Goal: Task Accomplishment & Management: Manage account settings

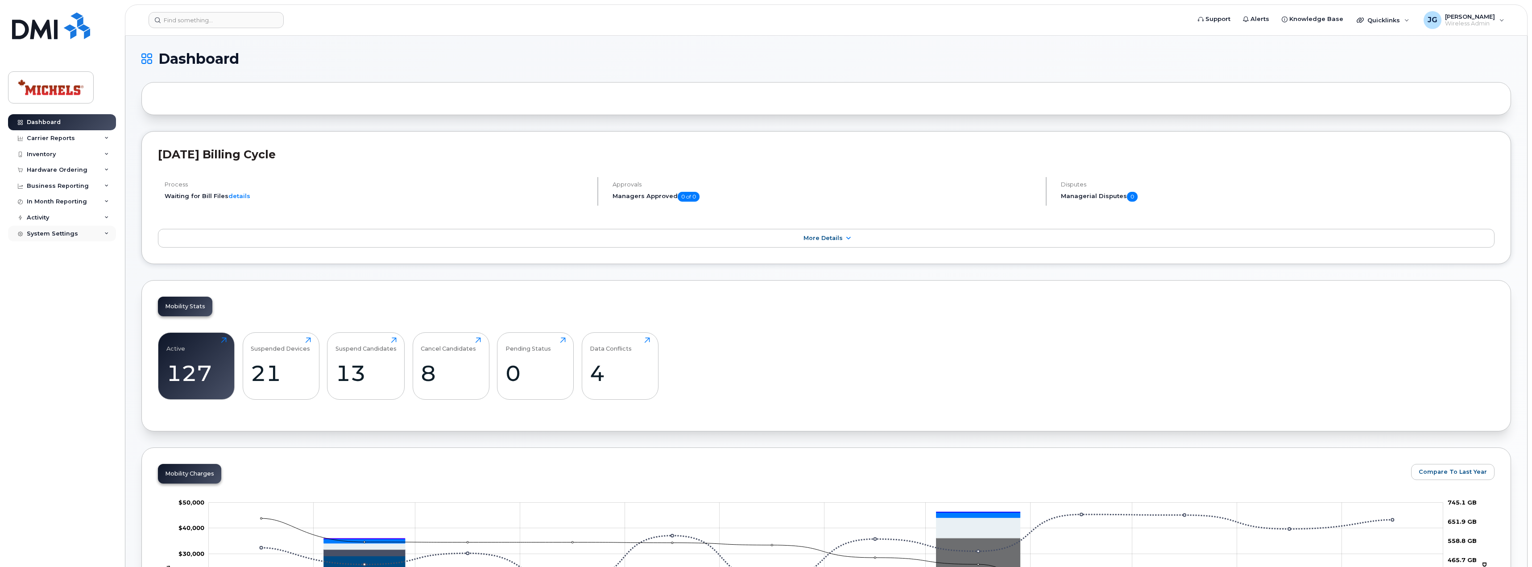
click at [110, 233] on div "System Settings" at bounding box center [62, 234] width 108 height 16
click at [46, 370] on div "Users" at bounding box center [40, 369] width 18 height 8
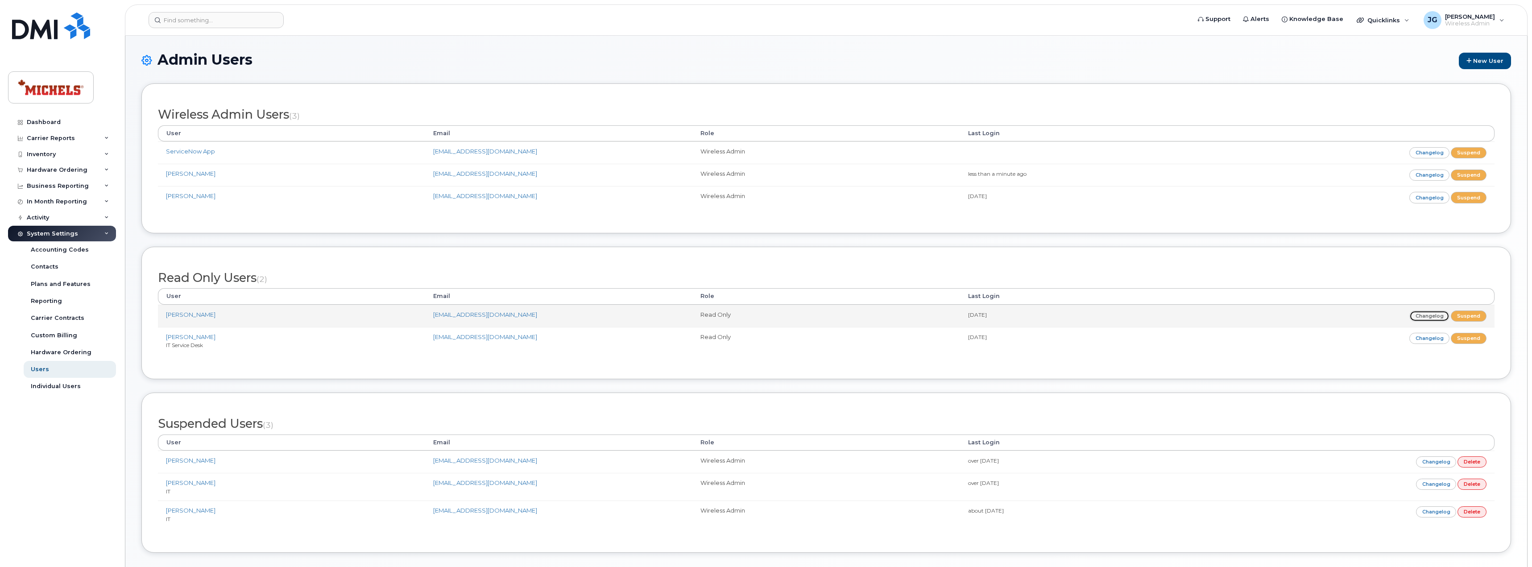
click at [1429, 315] on link "Changelog" at bounding box center [1430, 316] width 41 height 11
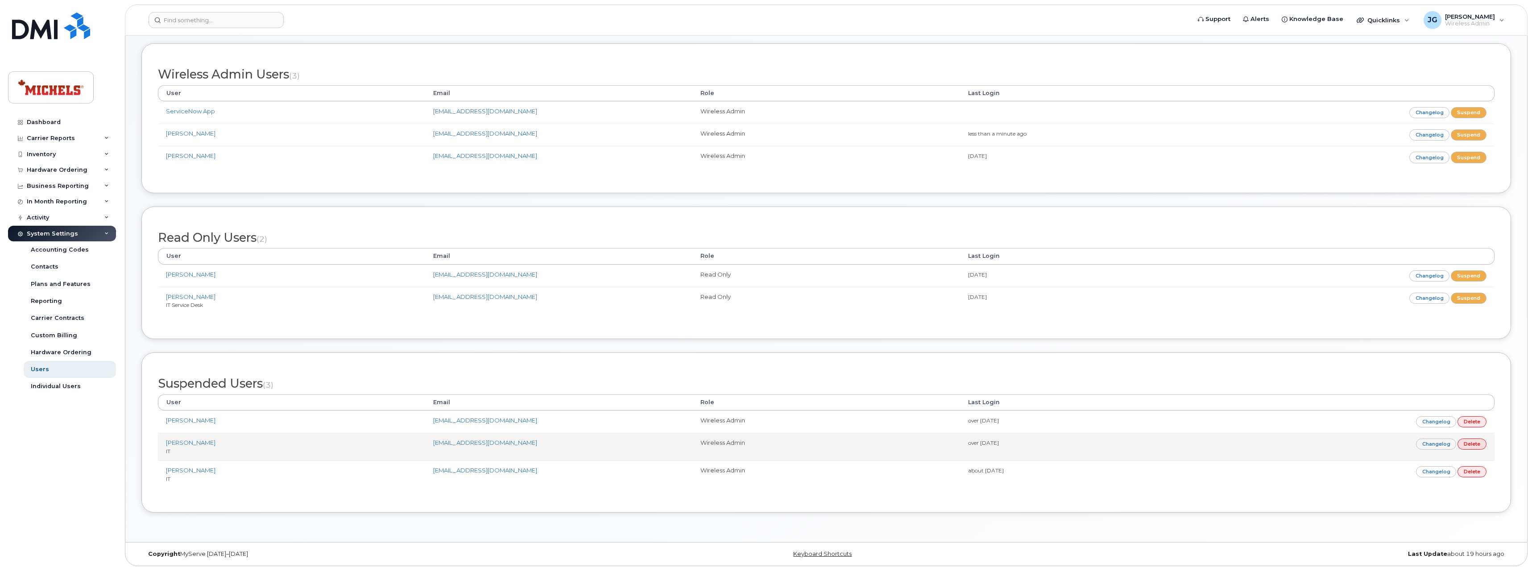
scroll to position [44, 0]
click at [1476, 442] on link "Delete" at bounding box center [1472, 440] width 29 height 11
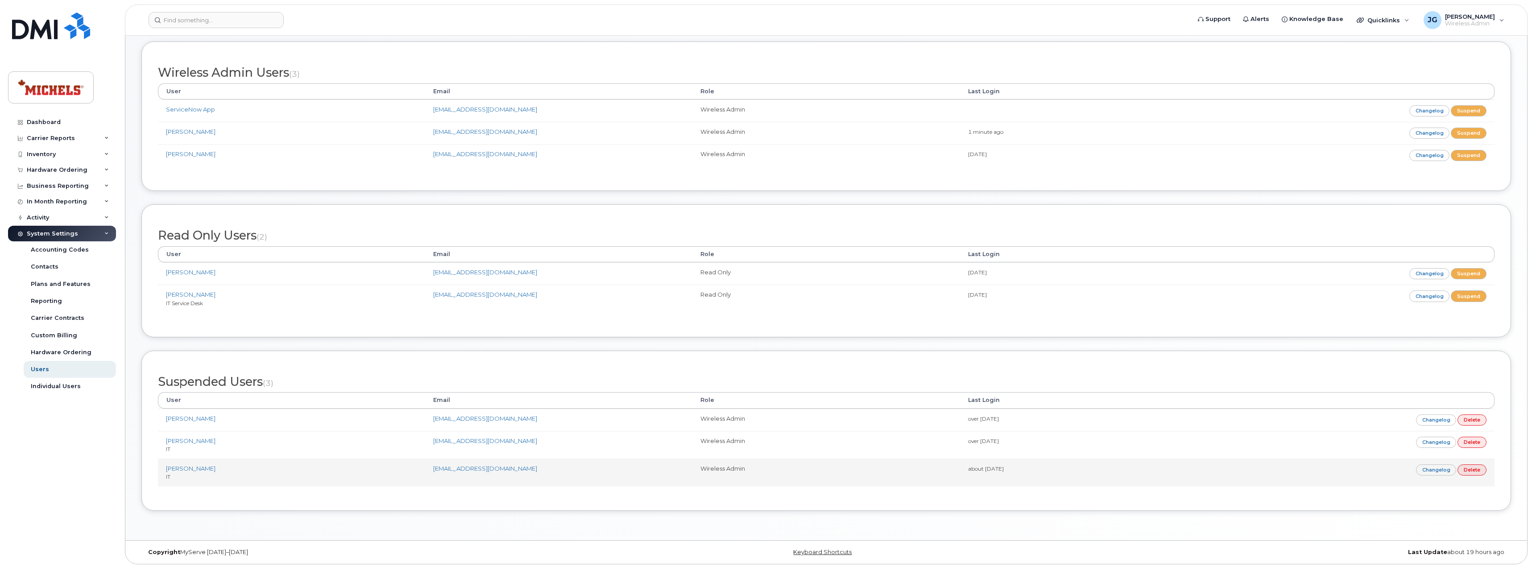
scroll to position [82, 0]
click at [1476, 471] on link "Delete" at bounding box center [1472, 468] width 29 height 11
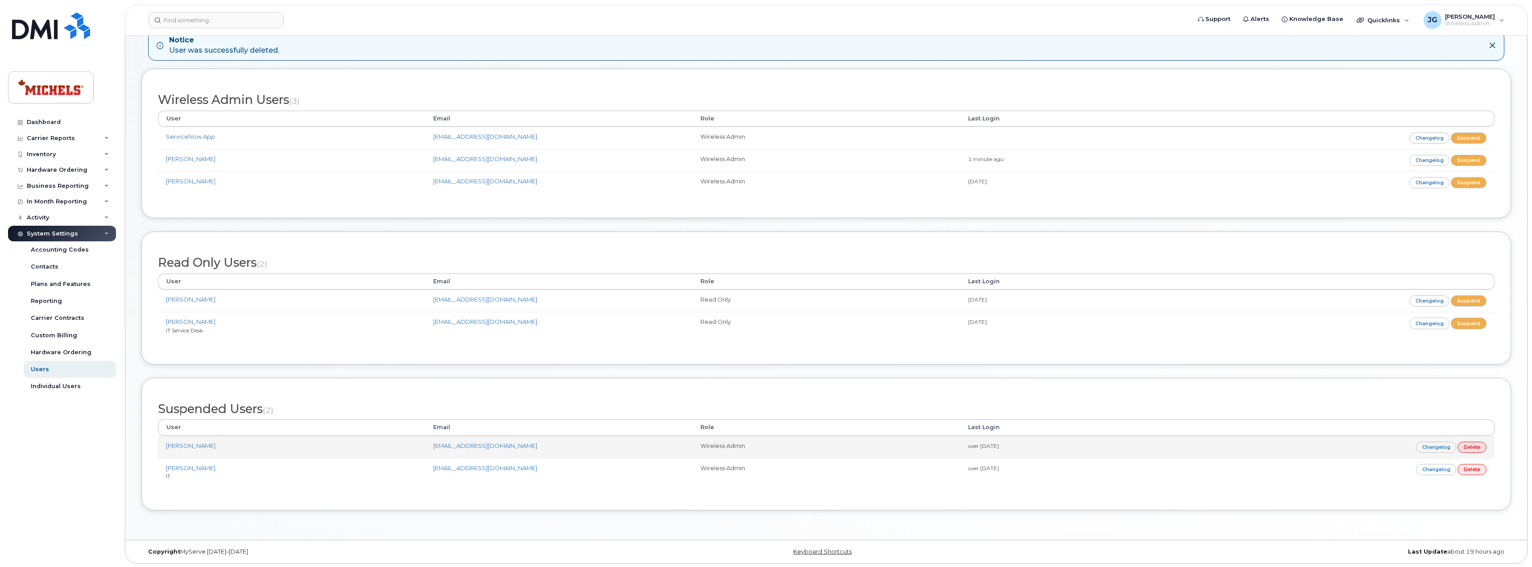
scroll to position [54, 0]
click at [1475, 446] on link "Delete" at bounding box center [1472, 445] width 29 height 11
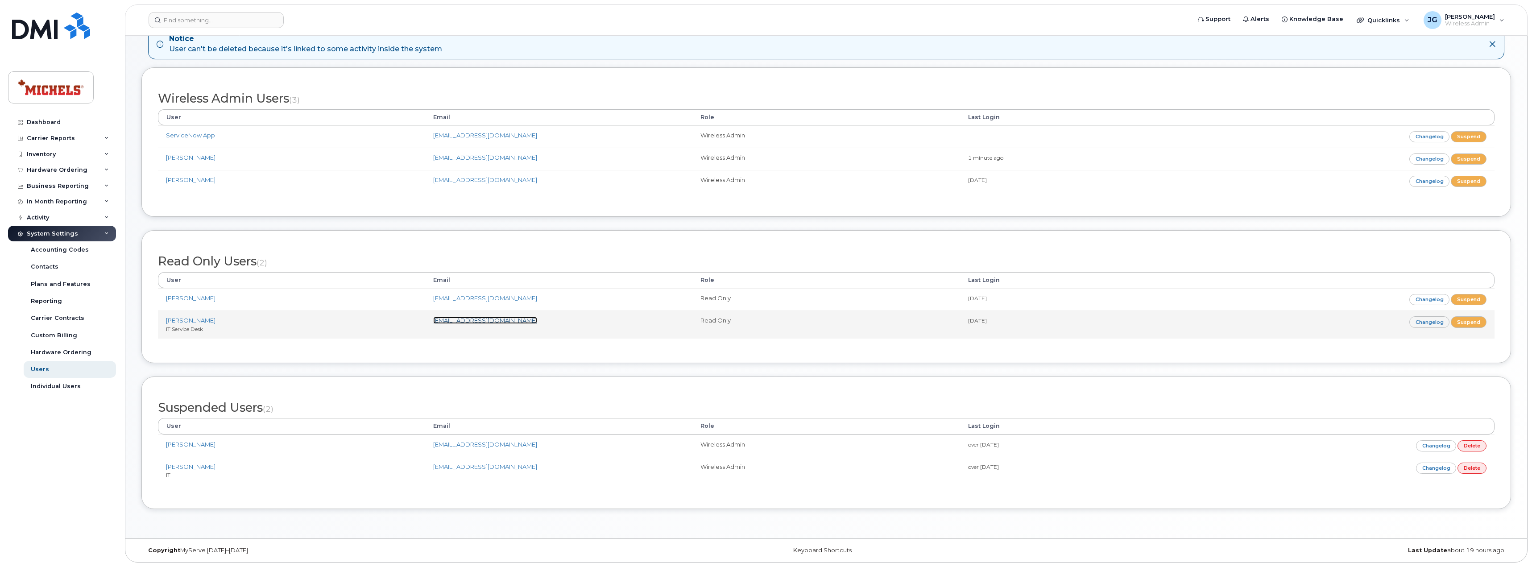
click at [460, 320] on link "[EMAIL_ADDRESS][DOMAIN_NAME]" at bounding box center [485, 320] width 104 height 7
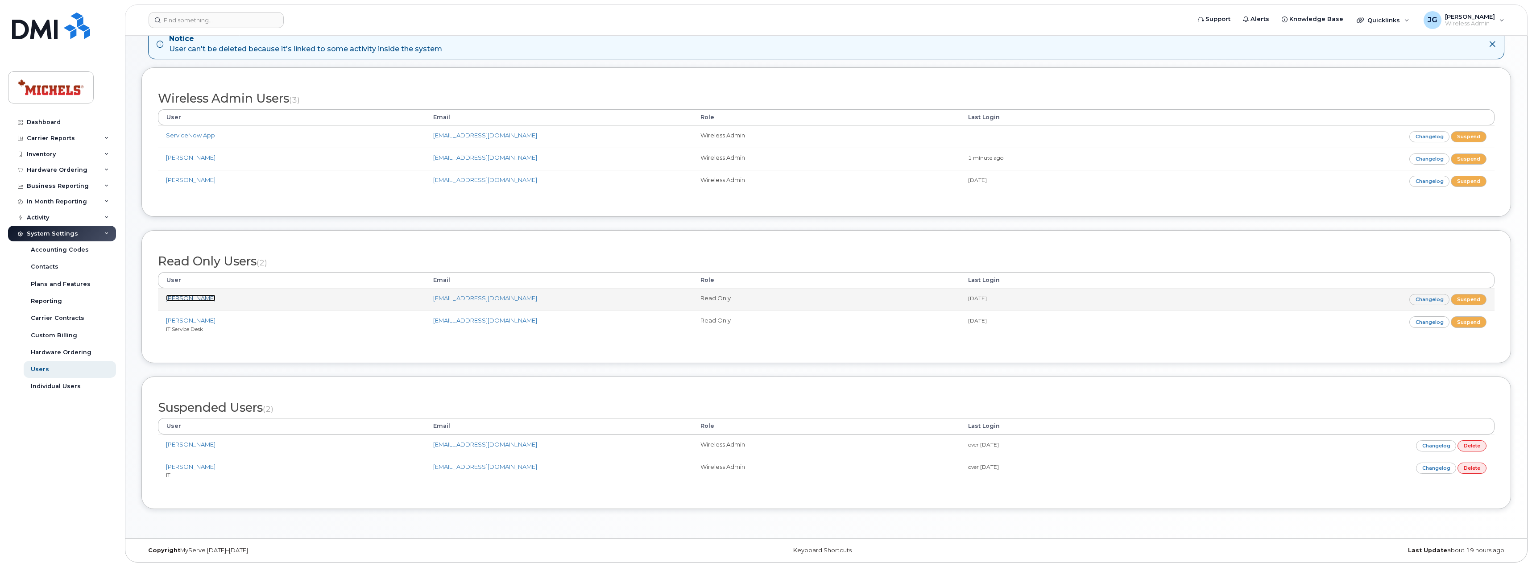
click at [187, 297] on link "[PERSON_NAME]" at bounding box center [191, 298] width 50 height 7
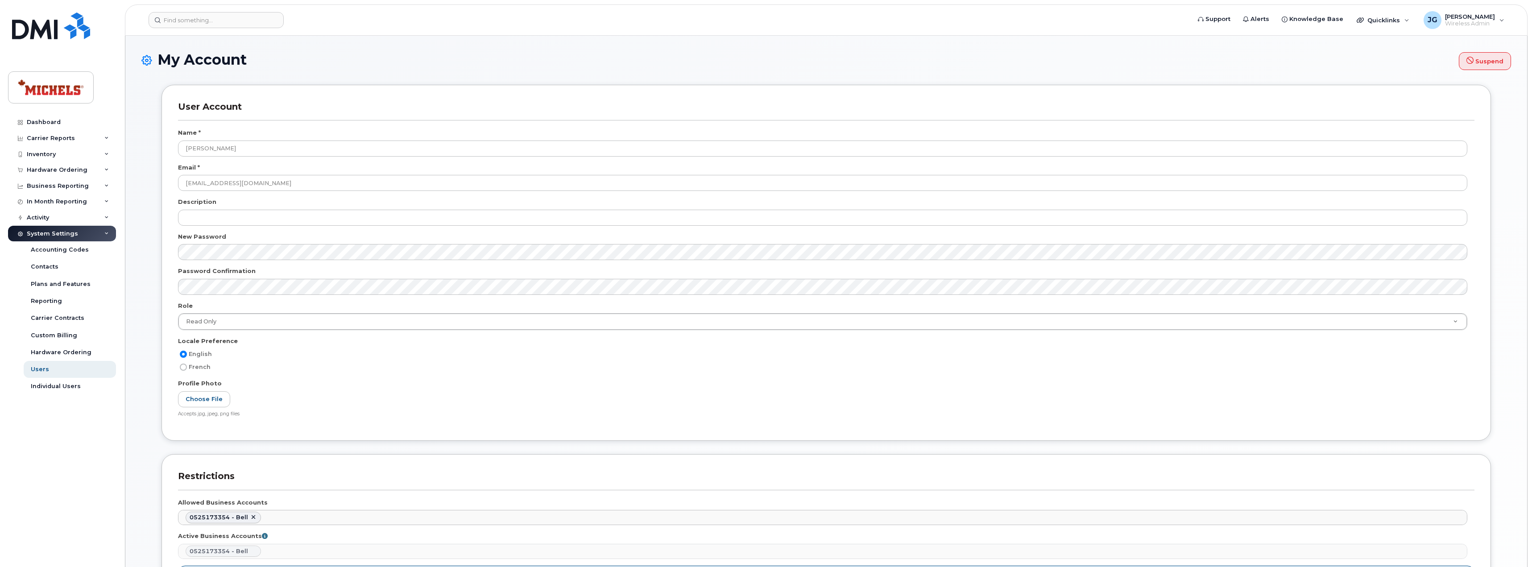
click at [394, 110] on h3 "User Account" at bounding box center [826, 110] width 1297 height 19
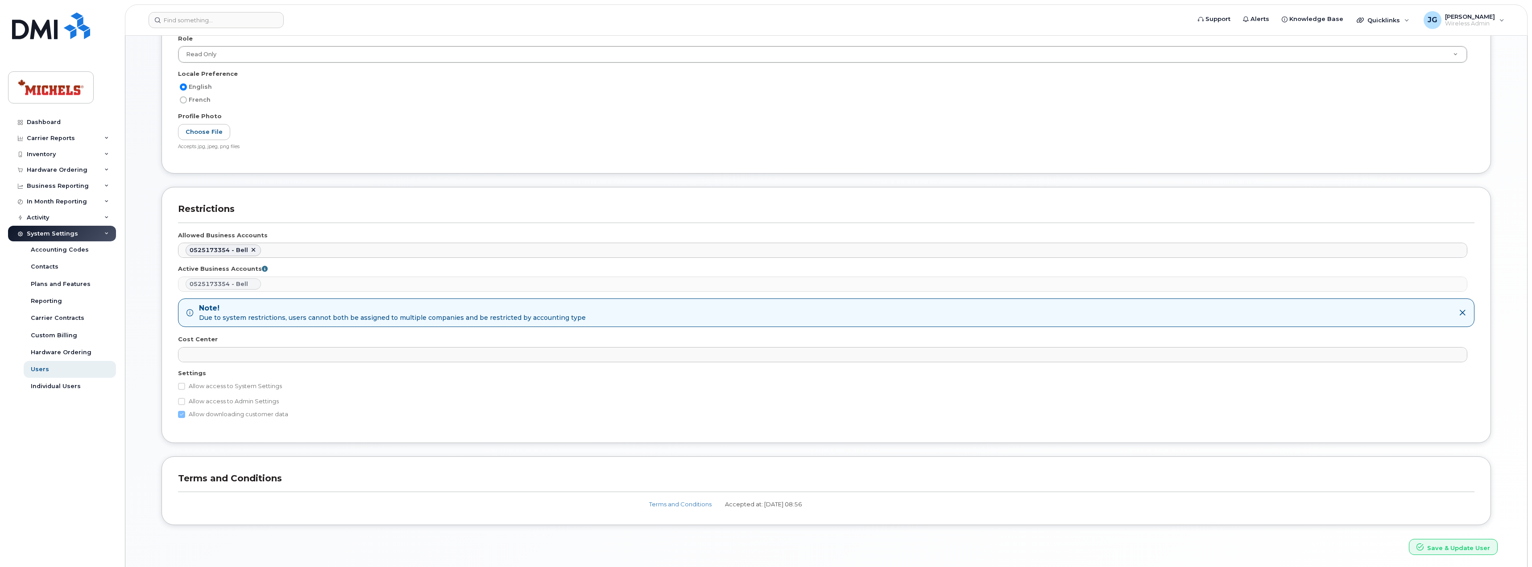
scroll to position [268, 0]
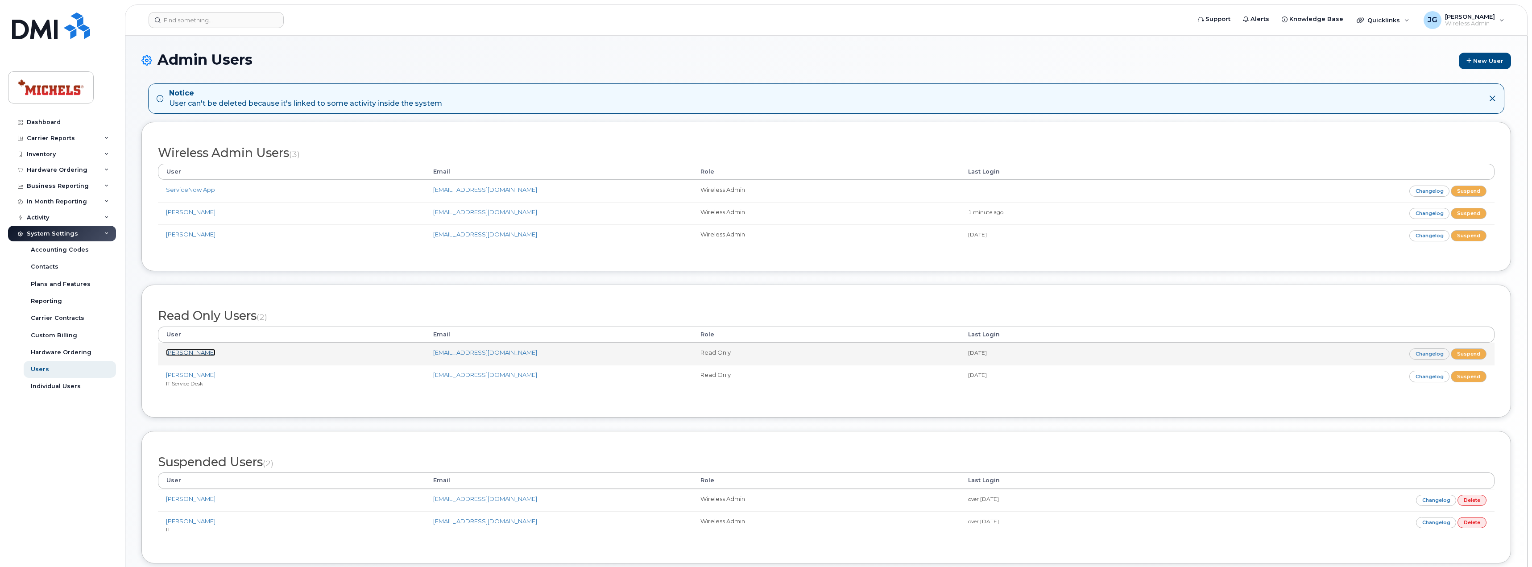
click at [187, 351] on link "[PERSON_NAME]" at bounding box center [191, 352] width 50 height 7
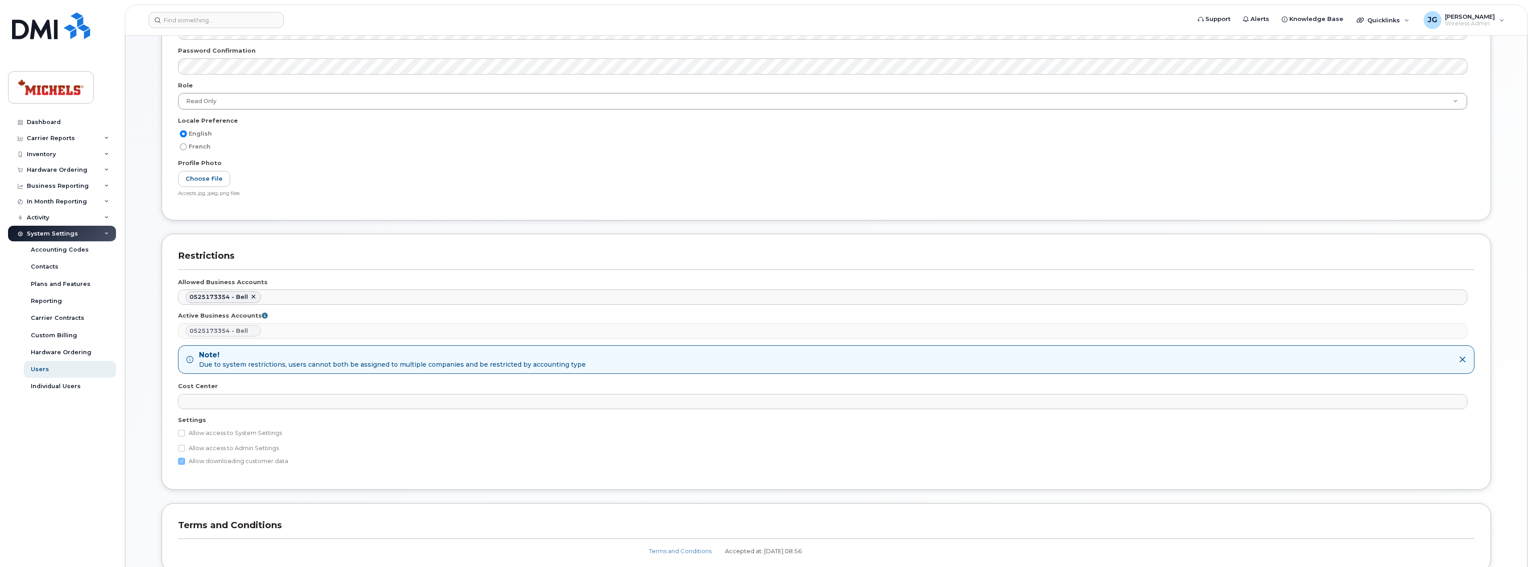
scroll to position [223, 0]
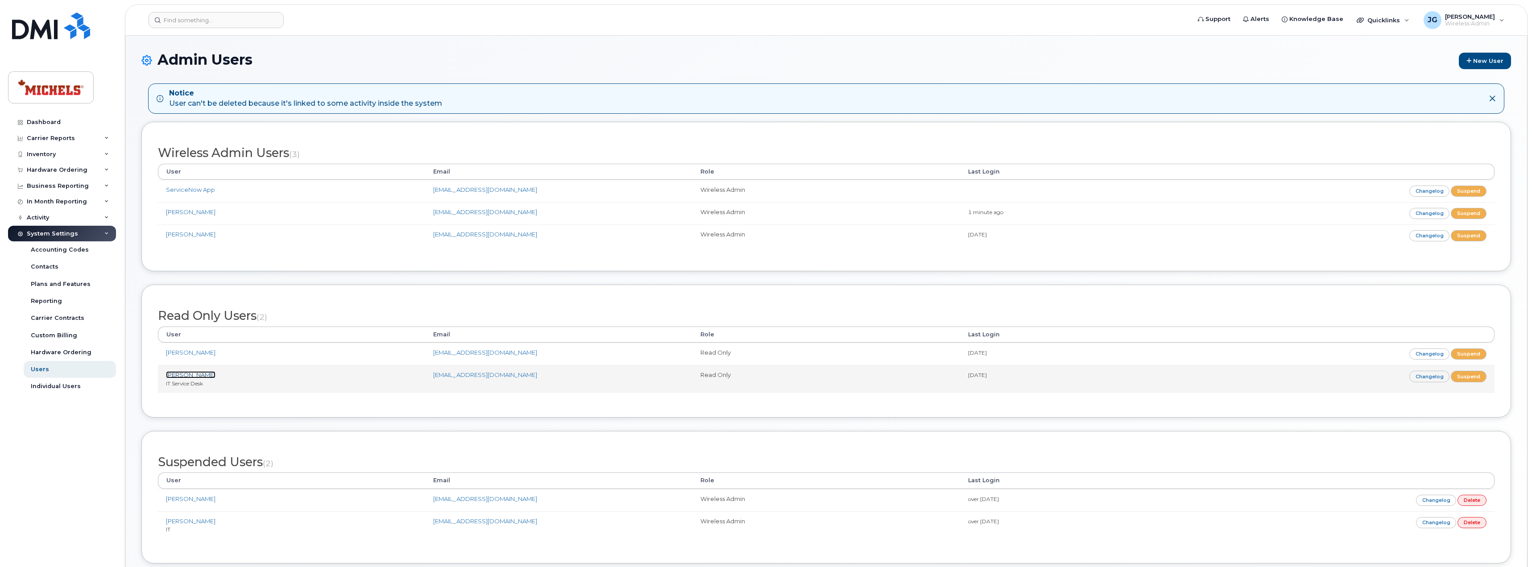
click at [175, 372] on link "[PERSON_NAME]" at bounding box center [191, 374] width 50 height 7
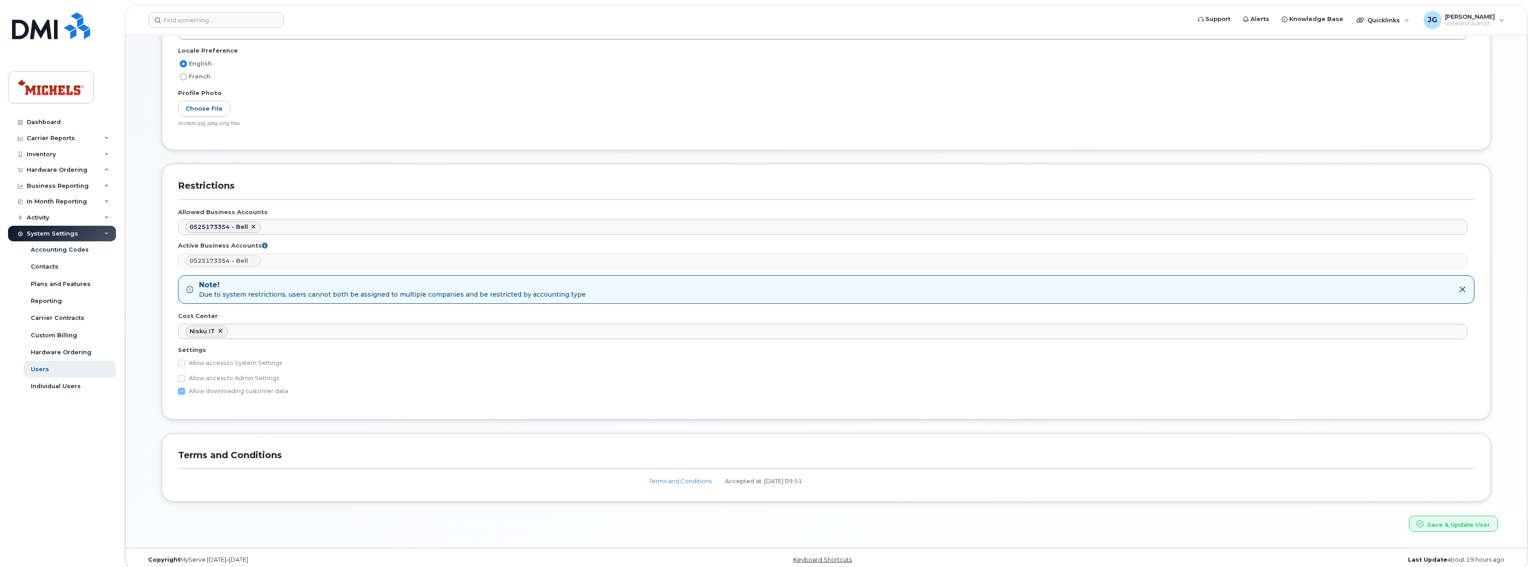
scroll to position [300, 0]
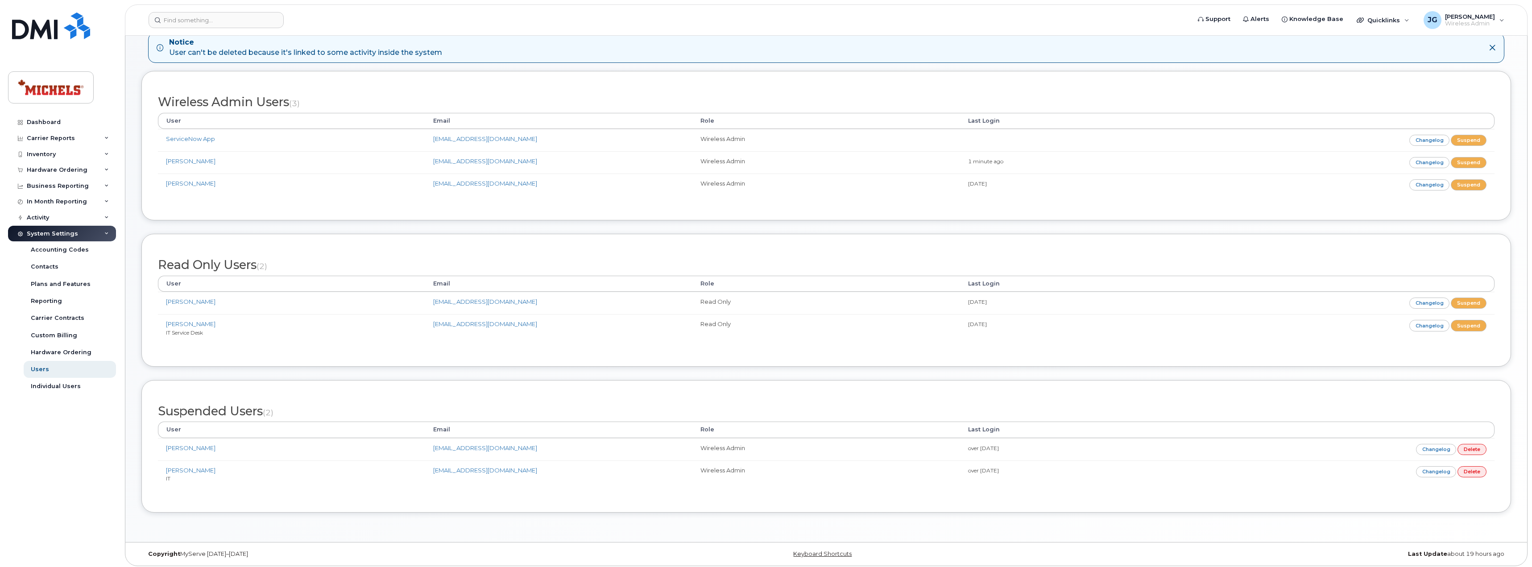
scroll to position [54, 0]
click at [27, 26] on img at bounding box center [51, 25] width 78 height 27
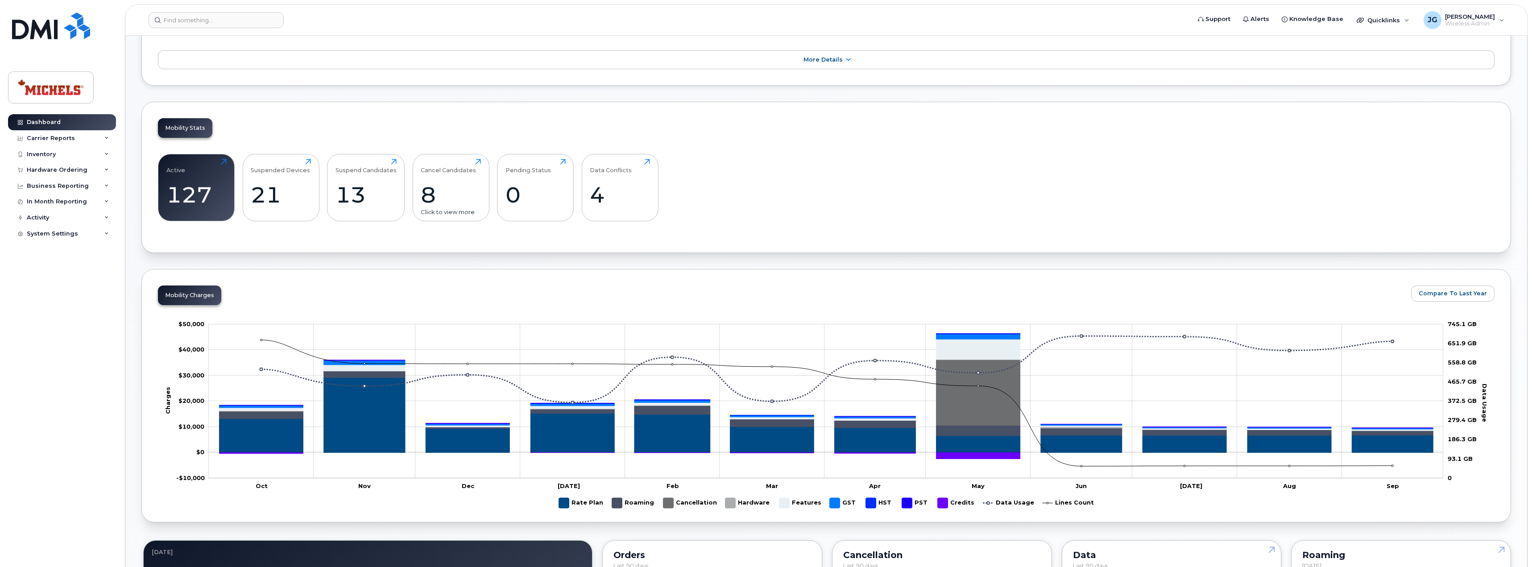
scroll to position [178, 0]
click at [60, 235] on div "System Settings" at bounding box center [52, 233] width 51 height 7
click at [37, 368] on div "Users" at bounding box center [40, 369] width 18 height 8
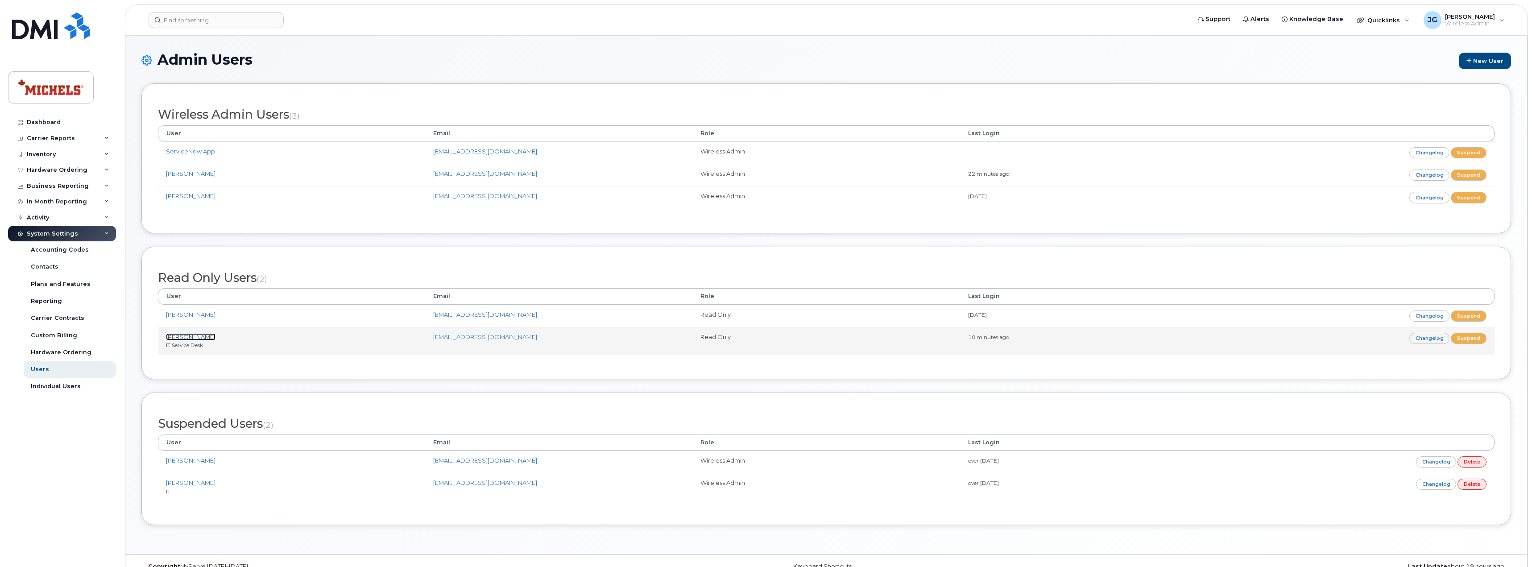
click at [191, 338] on link "[PERSON_NAME]" at bounding box center [191, 336] width 50 height 7
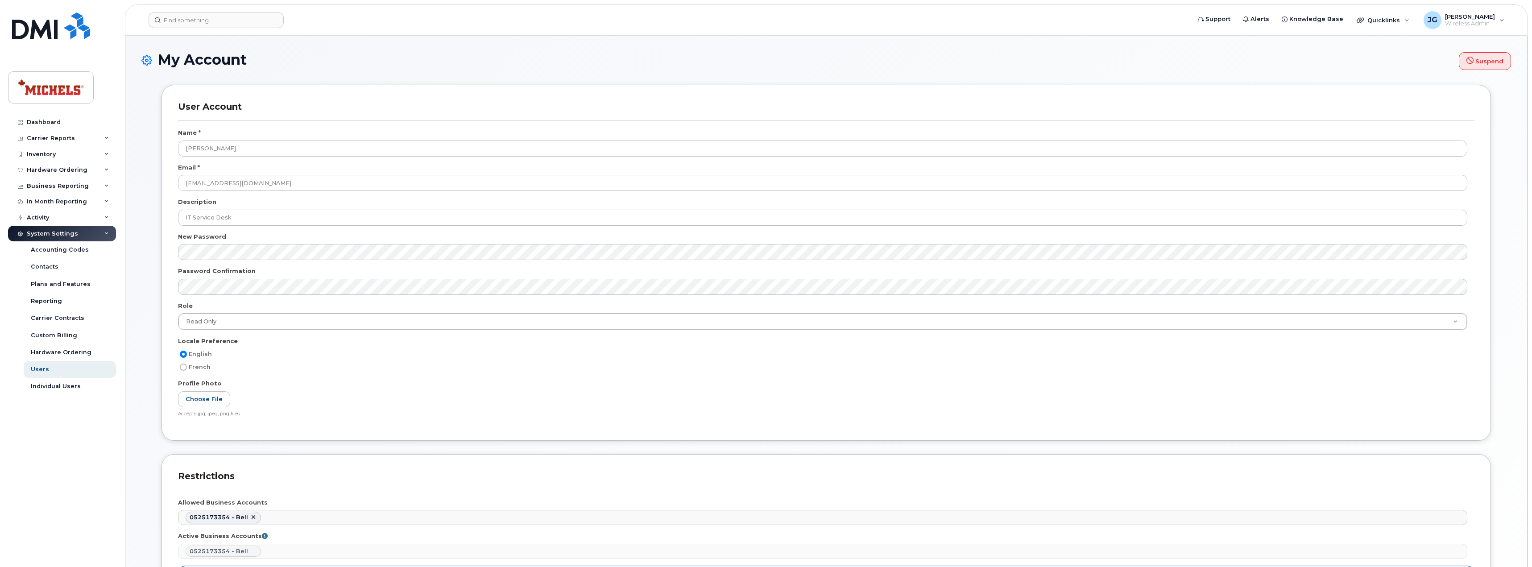
click at [608, 370] on div "French" at bounding box center [823, 367] width 1290 height 11
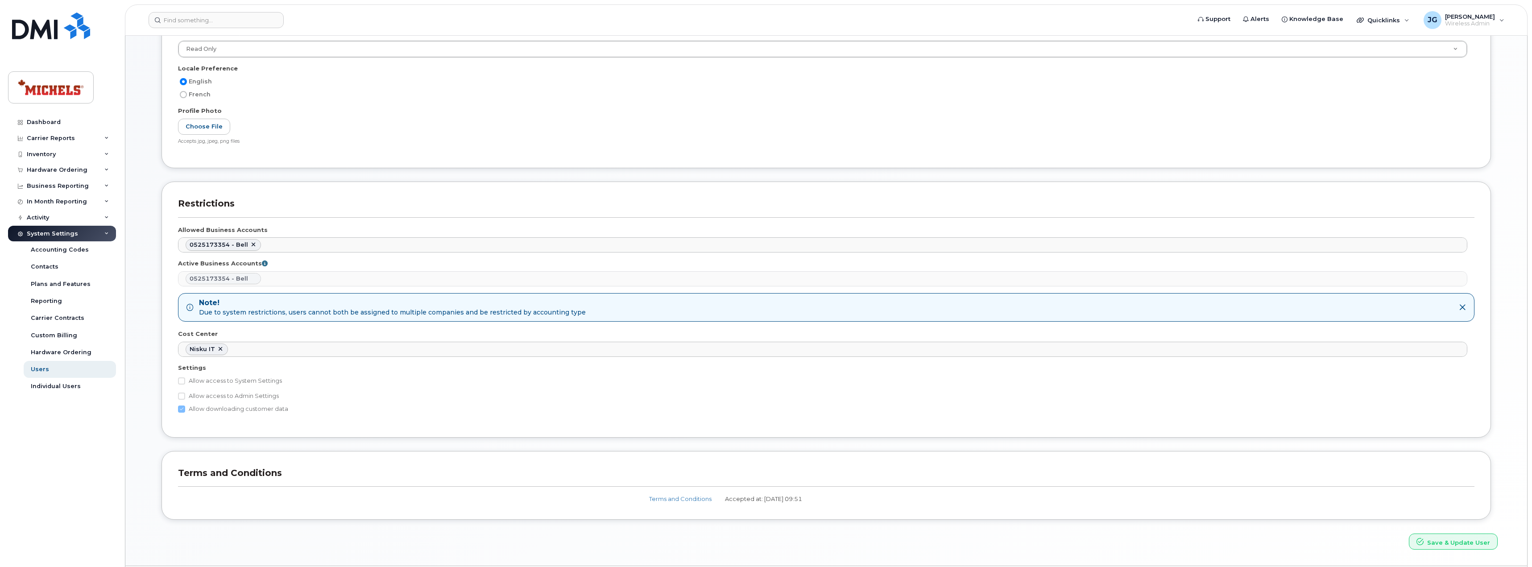
scroll to position [300, 0]
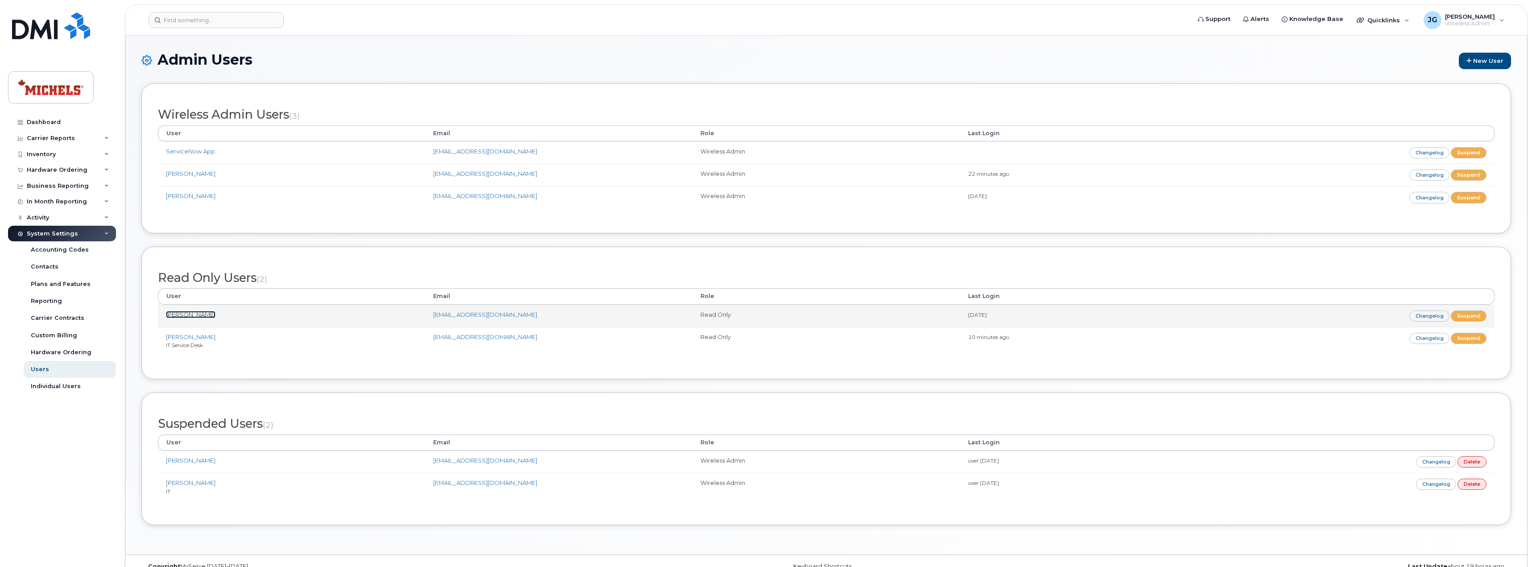
drag, startPoint x: 195, startPoint y: 313, endPoint x: 303, endPoint y: 313, distance: 108.4
click at [195, 313] on link "[PERSON_NAME]" at bounding box center [191, 314] width 50 height 7
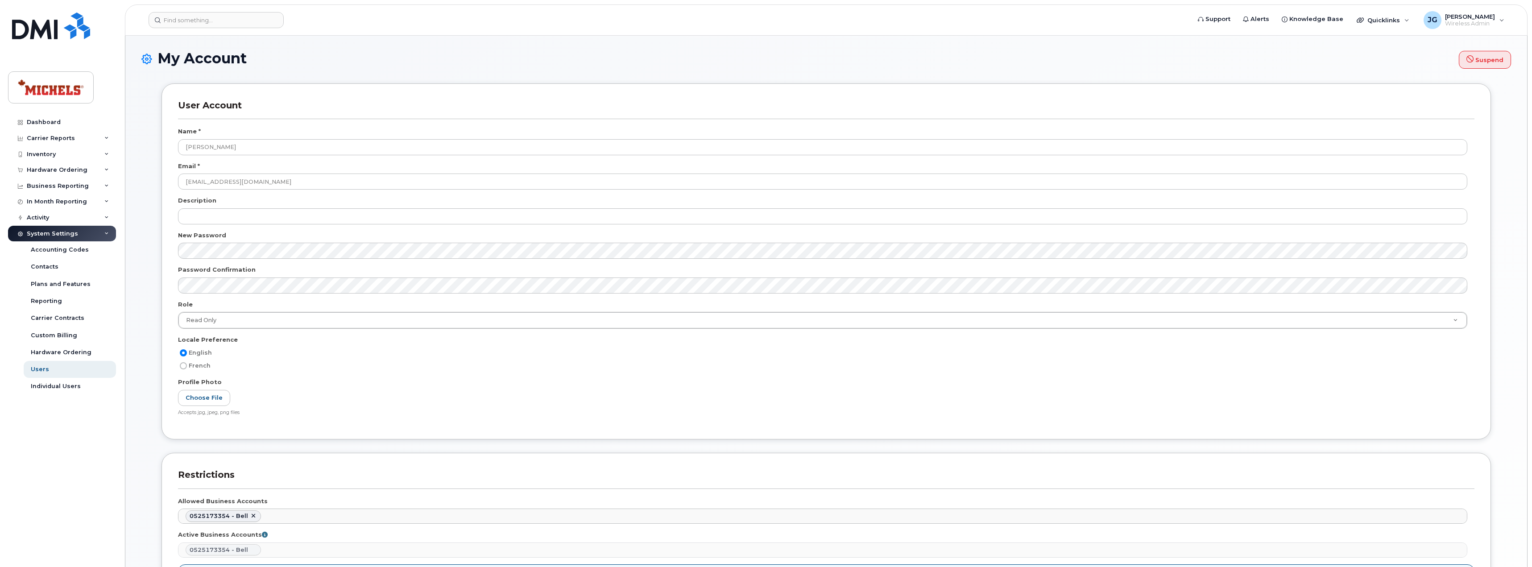
scroll to position [0, 0]
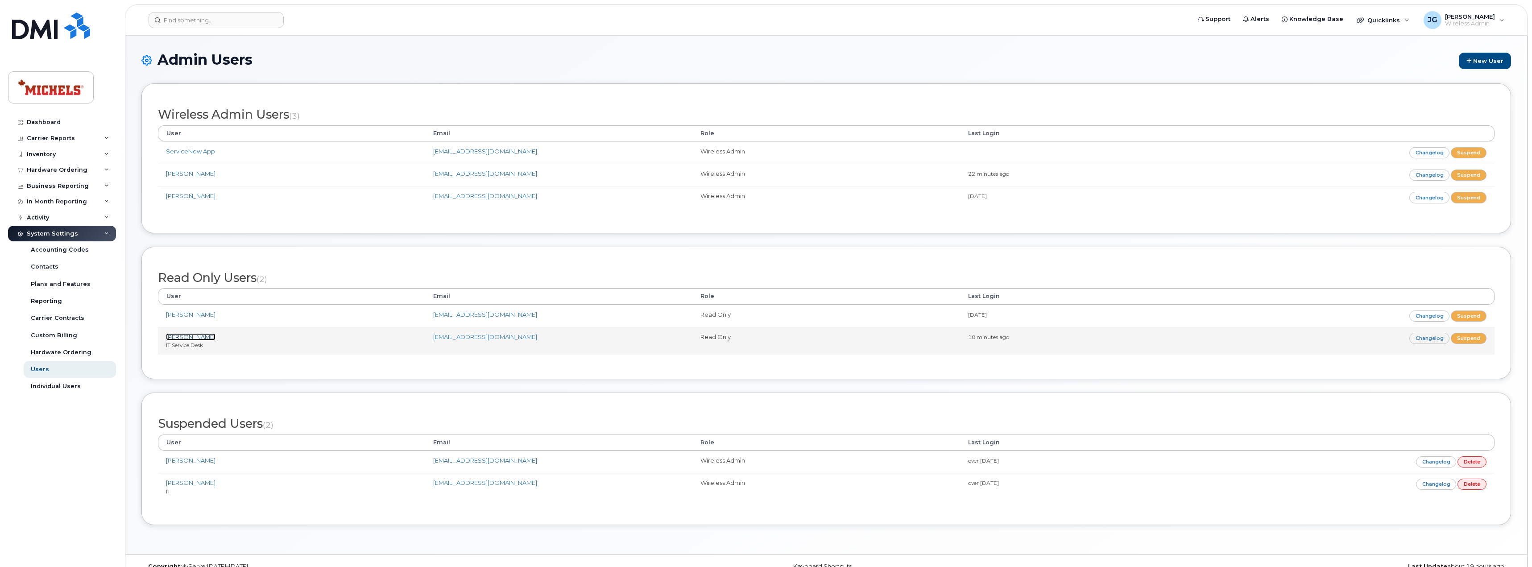
drag, startPoint x: 193, startPoint y: 338, endPoint x: 236, endPoint y: 340, distance: 43.3
click at [193, 338] on link "[PERSON_NAME]" at bounding box center [191, 336] width 50 height 7
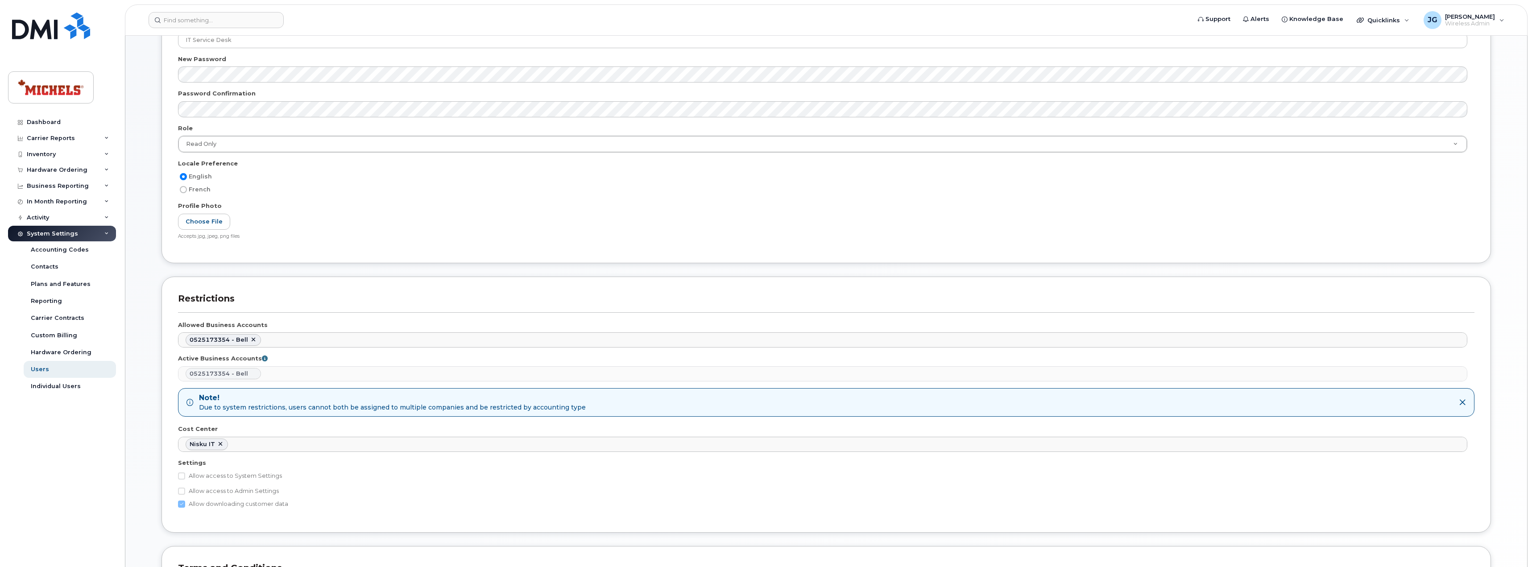
scroll to position [178, 0]
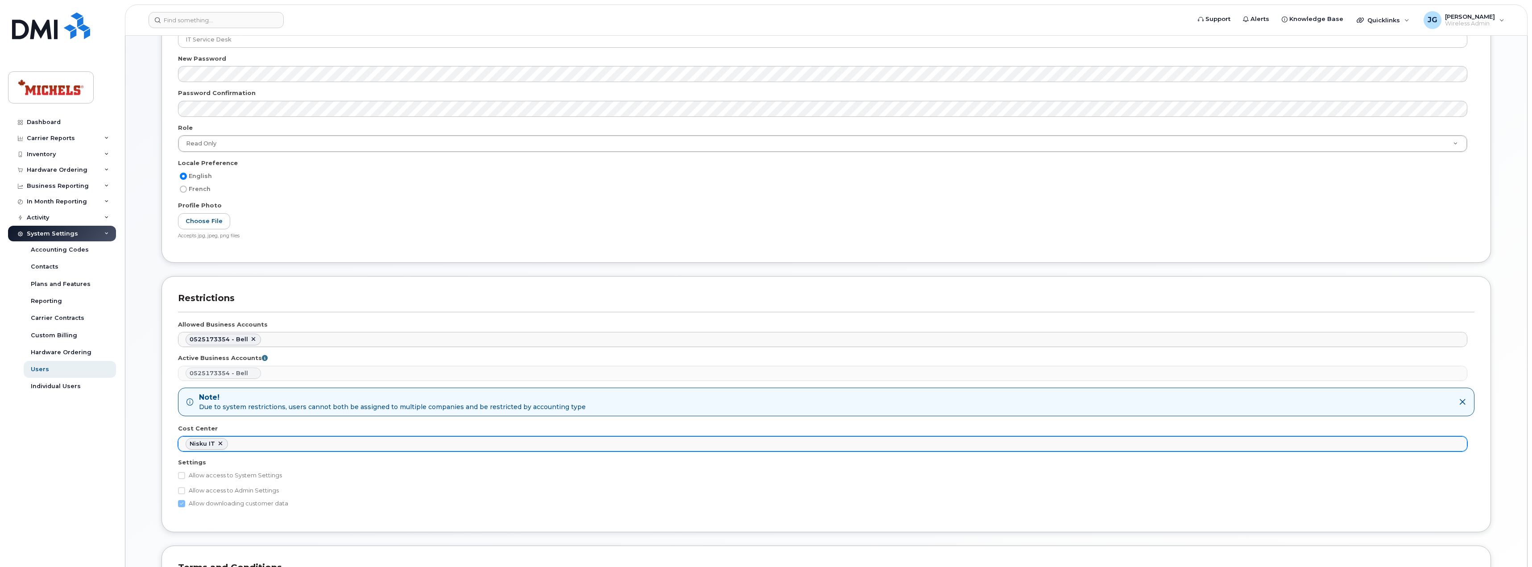
click at [220, 444] on link at bounding box center [220, 443] width 7 height 7
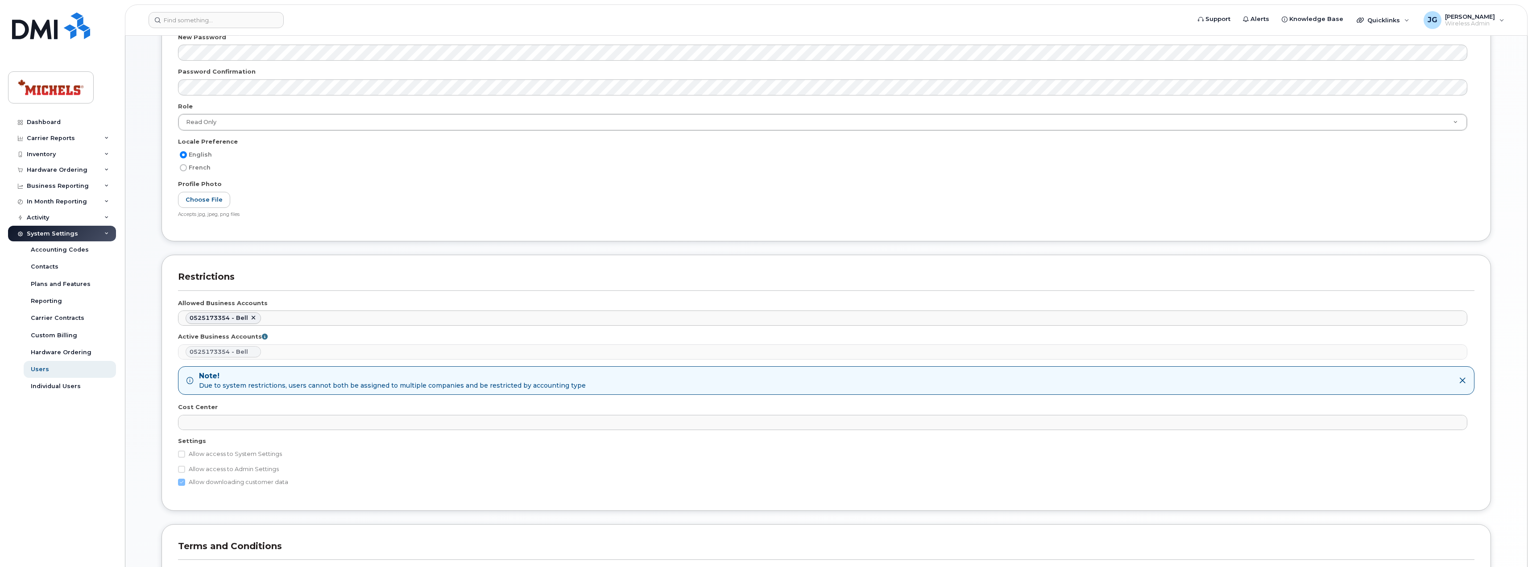
scroll to position [300, 0]
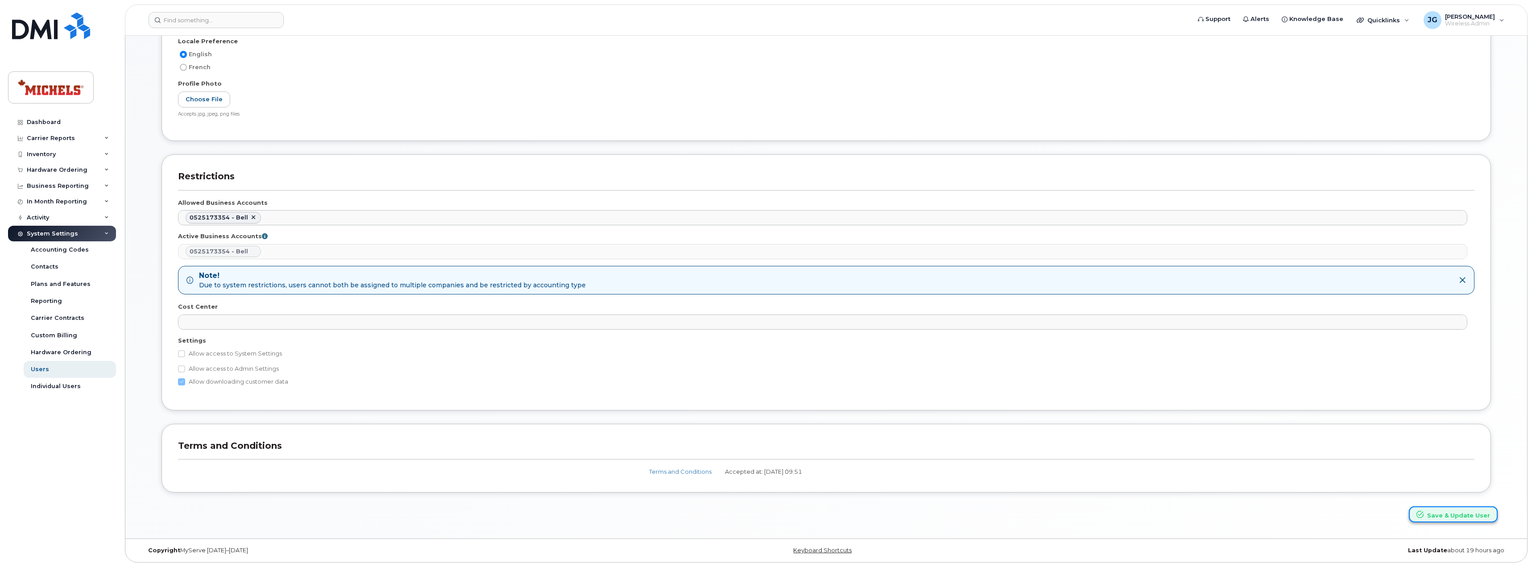
click at [1462, 513] on button "Save & Update User" at bounding box center [1453, 514] width 89 height 17
